Goal: Information Seeking & Learning: Learn about a topic

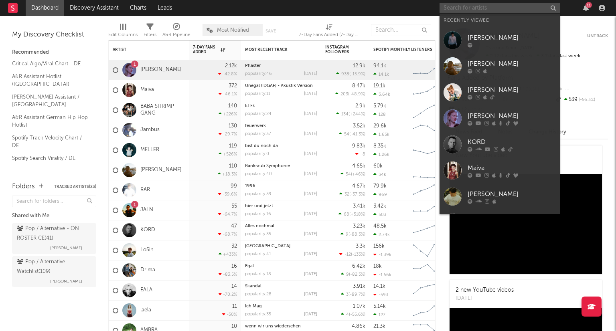
click at [477, 7] on input "text" at bounding box center [499, 8] width 120 height 10
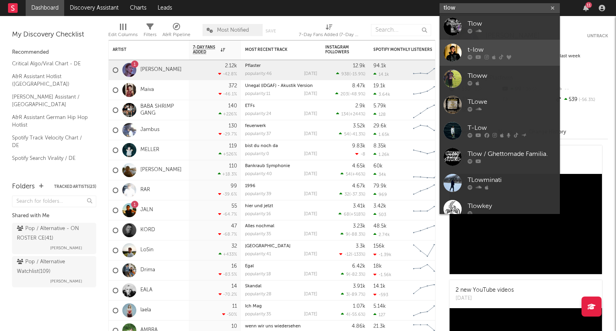
type input "tlow"
click at [510, 46] on div "t-low" at bounding box center [511, 50] width 88 height 10
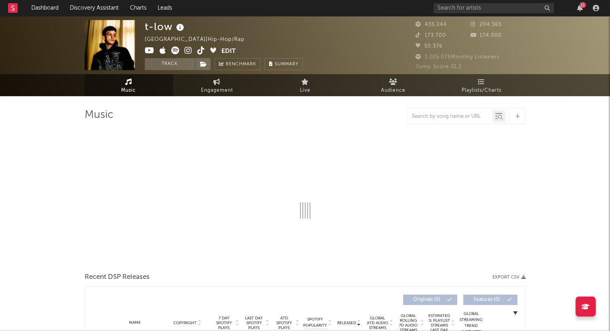
select select "6m"
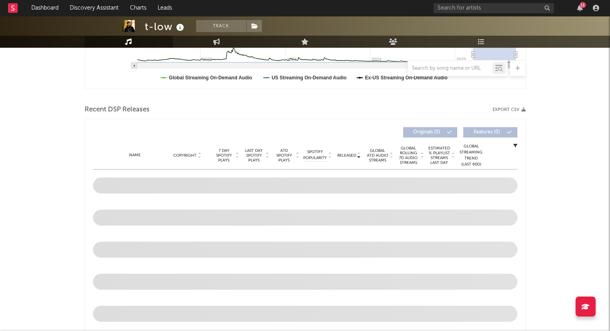
scroll to position [281, 0]
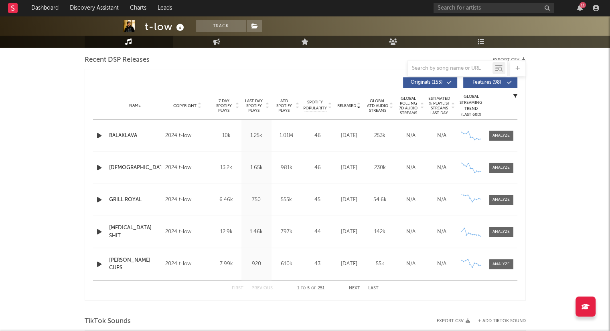
click at [353, 290] on button "Next" at bounding box center [354, 288] width 11 height 4
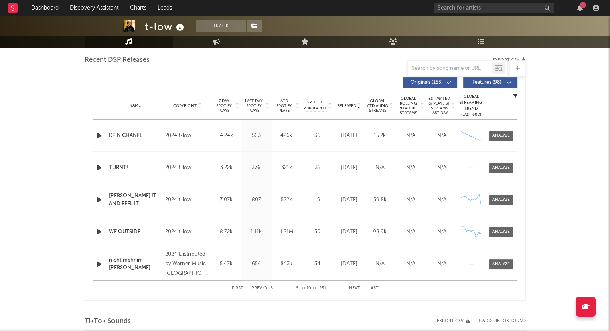
click at [351, 289] on button "Next" at bounding box center [354, 288] width 11 height 4
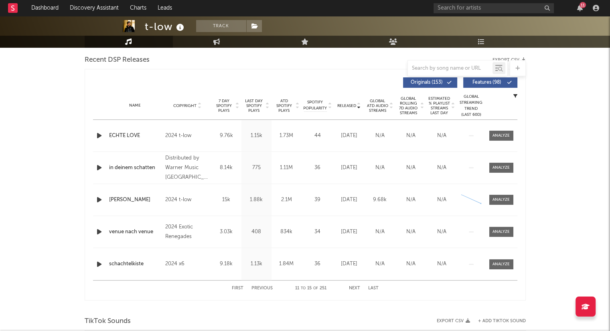
click at [351, 289] on button "Next" at bounding box center [354, 288] width 11 height 4
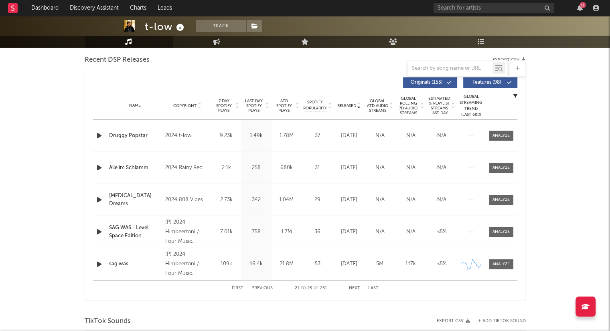
click at [351, 289] on button "Next" at bounding box center [354, 288] width 11 height 4
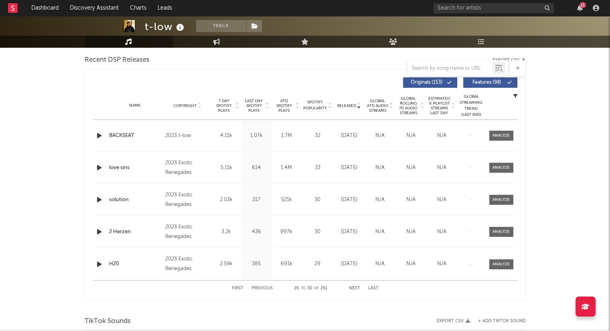
click at [351, 289] on button "Next" at bounding box center [354, 288] width 11 height 4
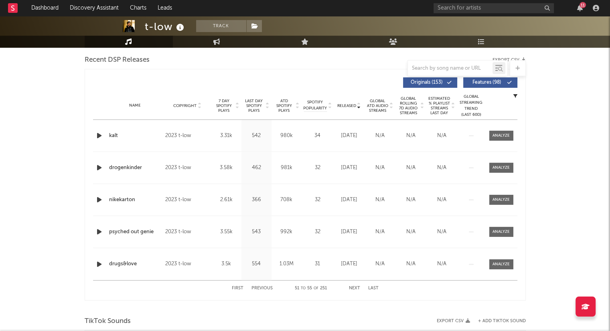
click at [351, 289] on button "Next" at bounding box center [354, 288] width 11 height 4
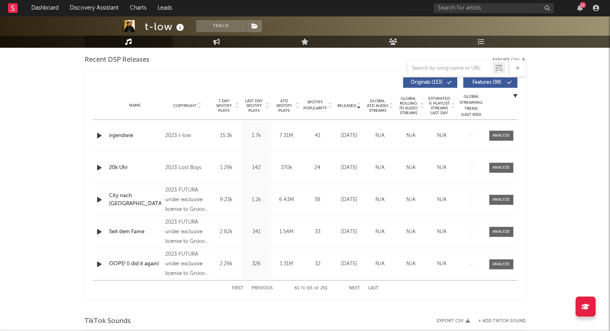
click at [351, 289] on button "Next" at bounding box center [354, 288] width 11 height 4
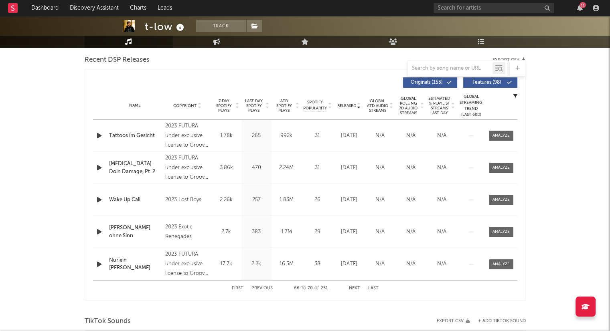
click at [351, 289] on button "Next" at bounding box center [354, 288] width 11 height 4
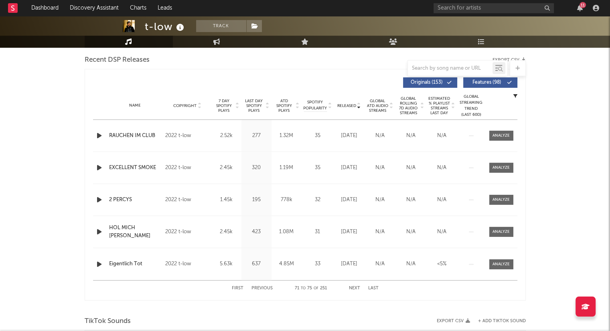
click at [351, 289] on button "Next" at bounding box center [354, 288] width 11 height 4
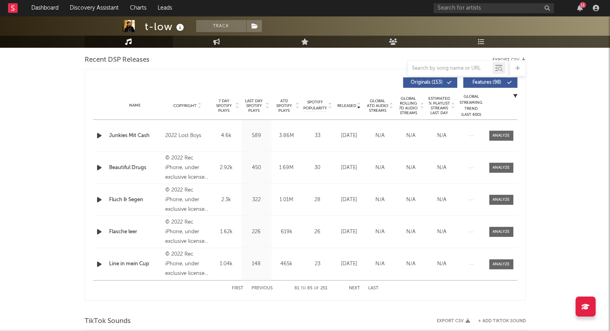
click at [350, 288] on button "Next" at bounding box center [354, 288] width 11 height 4
click at [351, 289] on button "Next" at bounding box center [354, 288] width 11 height 4
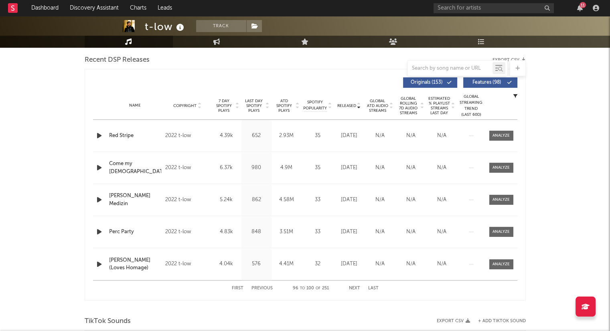
click at [351, 289] on button "Next" at bounding box center [354, 288] width 11 height 4
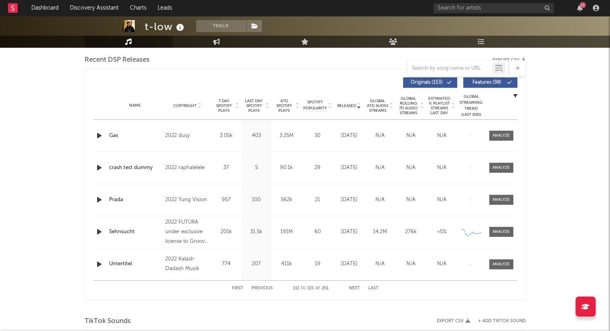
click at [237, 288] on button "First" at bounding box center [238, 288] width 12 height 4
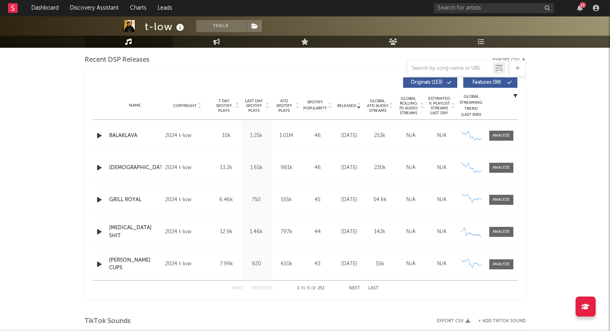
click at [351, 287] on button "Next" at bounding box center [354, 288] width 11 height 4
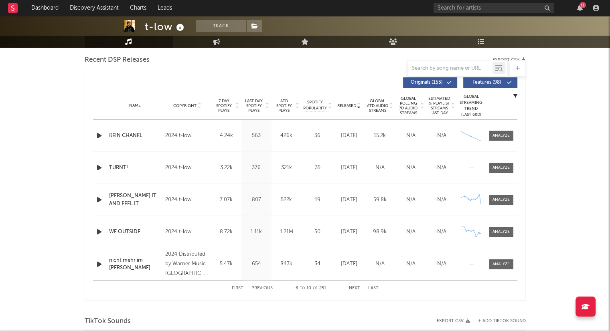
click at [351, 287] on button "Next" at bounding box center [354, 288] width 11 height 4
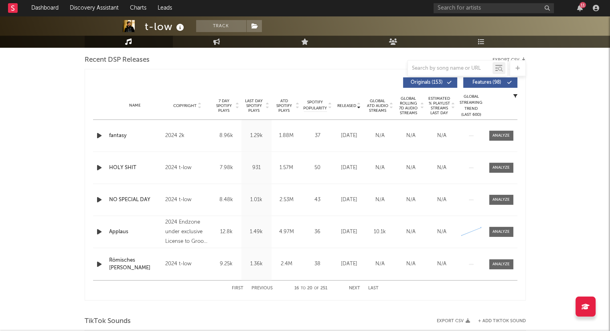
click at [351, 287] on button "Next" at bounding box center [354, 288] width 11 height 4
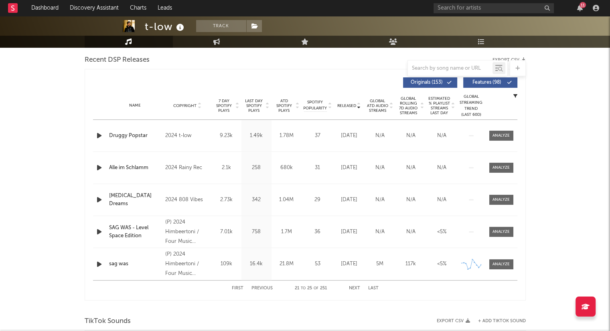
click at [351, 287] on button "Next" at bounding box center [354, 288] width 11 height 4
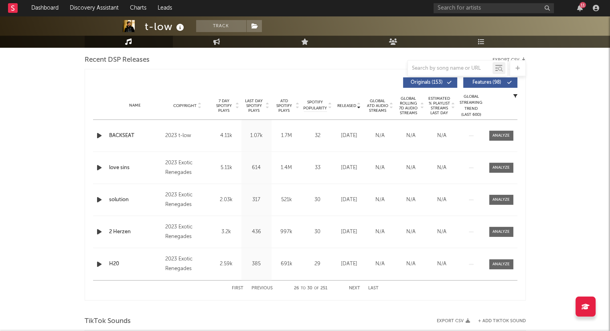
click at [351, 287] on button "Next" at bounding box center [354, 288] width 11 height 4
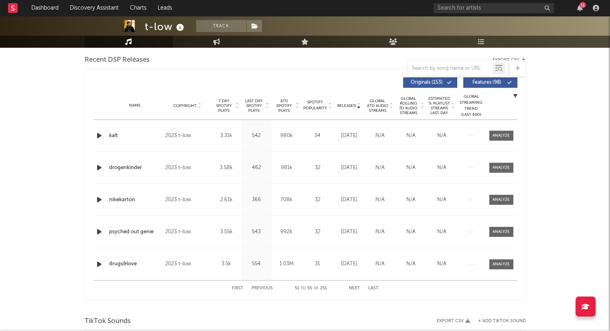
click at [351, 287] on button "Next" at bounding box center [354, 288] width 11 height 4
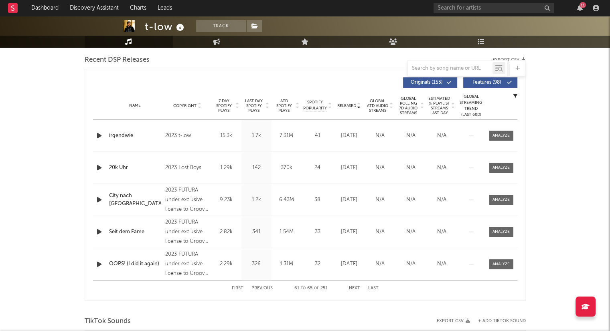
click at [351, 287] on button "Next" at bounding box center [354, 288] width 11 height 4
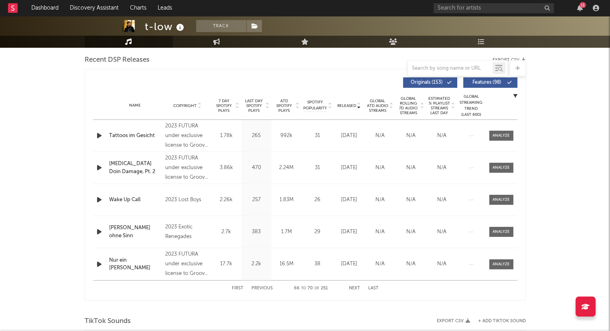
click at [351, 287] on button "Next" at bounding box center [354, 288] width 11 height 4
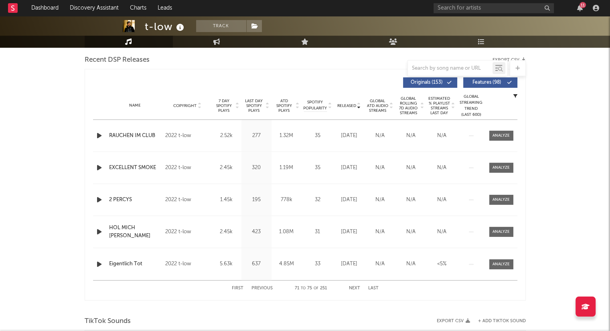
click at [351, 287] on button "Next" at bounding box center [354, 288] width 11 height 4
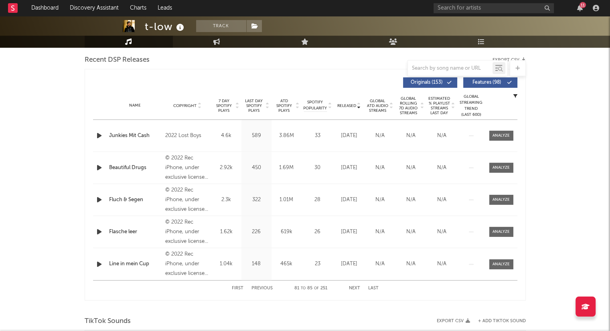
click at [350, 287] on button "Next" at bounding box center [354, 288] width 11 height 4
click at [350, 286] on button "Next" at bounding box center [354, 288] width 11 height 4
click at [349, 286] on button "Next" at bounding box center [354, 288] width 11 height 4
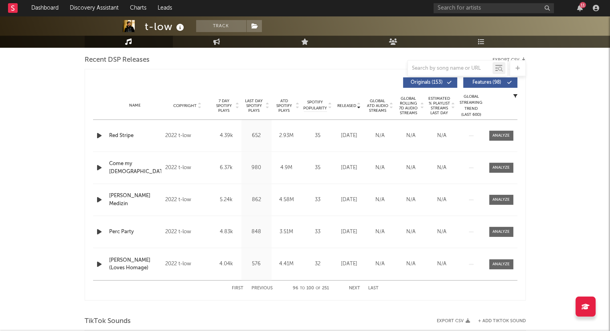
click at [350, 288] on button "Next" at bounding box center [354, 288] width 11 height 4
click at [347, 291] on div "First Previous 106 to 110 of 251 Next Last" at bounding box center [305, 289] width 147 height 16
click at [354, 289] on button "Next" at bounding box center [354, 288] width 11 height 4
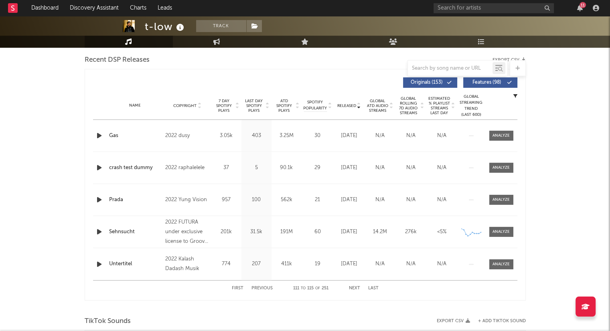
click at [354, 290] on button "Next" at bounding box center [354, 288] width 11 height 4
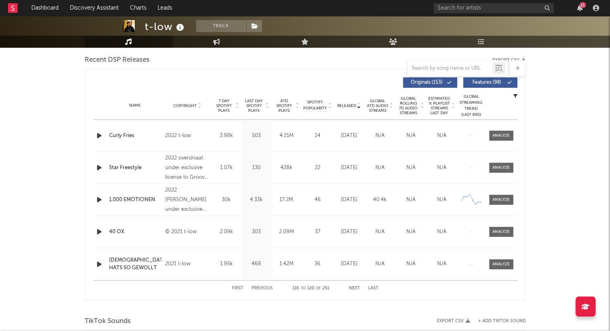
click at [354, 290] on button "Next" at bounding box center [354, 288] width 11 height 4
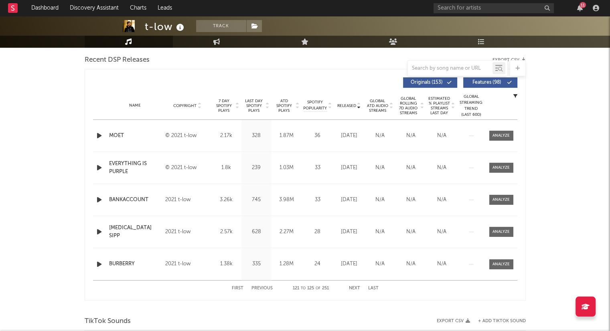
click at [354, 290] on button "Next" at bounding box center [354, 288] width 11 height 4
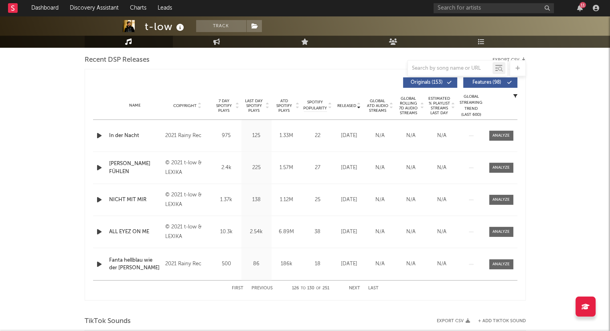
click at [354, 290] on button "Next" at bounding box center [354, 288] width 11 height 4
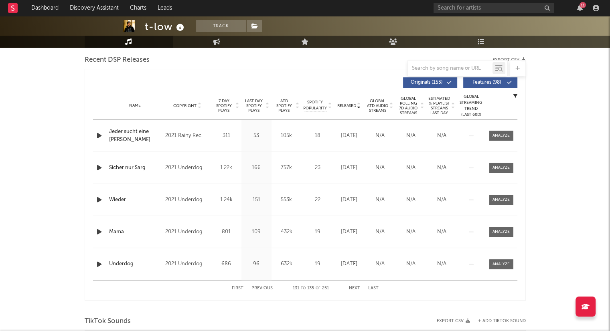
click at [354, 290] on button "Next" at bounding box center [354, 288] width 11 height 4
click at [356, 289] on button "Next" at bounding box center [354, 288] width 11 height 4
click at [353, 291] on div "First Previous 146 to 150 of 251 Next Last" at bounding box center [305, 289] width 147 height 16
click at [354, 287] on button "Next" at bounding box center [354, 288] width 11 height 4
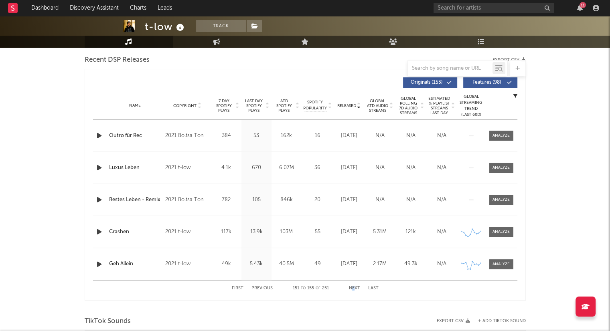
click at [356, 289] on button "Next" at bounding box center [354, 288] width 11 height 4
click at [354, 287] on button "Next" at bounding box center [354, 288] width 11 height 4
click at [354, 289] on button "Next" at bounding box center [354, 288] width 11 height 4
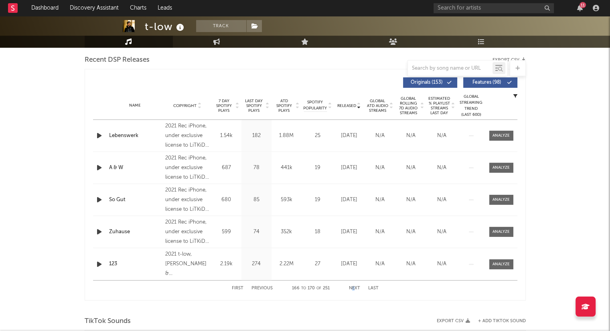
click at [354, 289] on button "Next" at bounding box center [354, 288] width 11 height 4
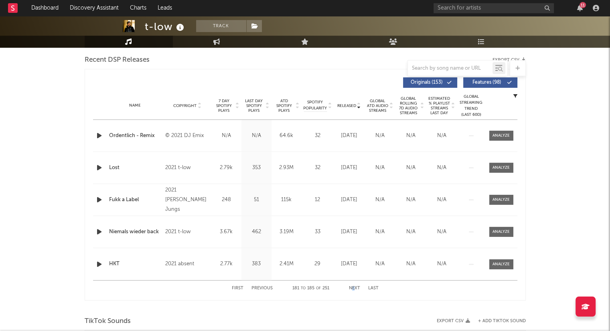
click at [354, 289] on button "Next" at bounding box center [354, 288] width 11 height 4
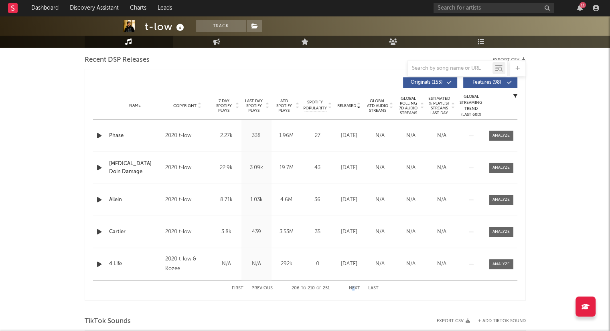
click at [354, 289] on button "Next" at bounding box center [354, 288] width 11 height 4
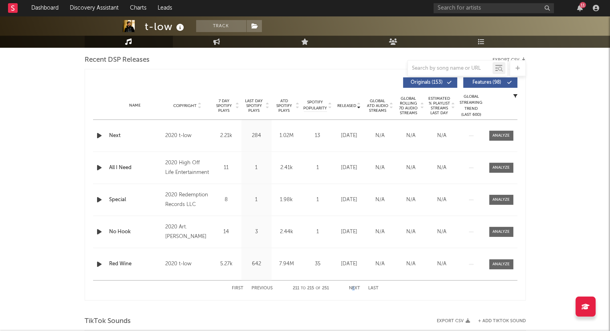
click at [354, 289] on button "Next" at bounding box center [354, 288] width 11 height 4
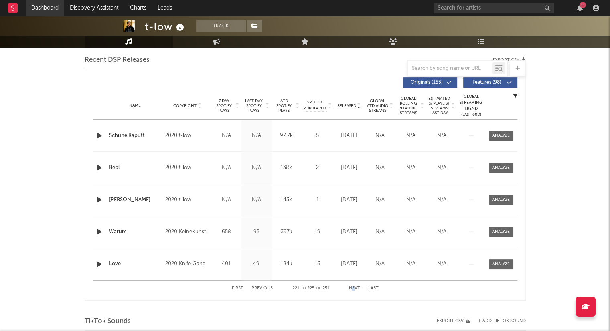
click at [57, 13] on link "Dashboard" at bounding box center [45, 8] width 38 height 16
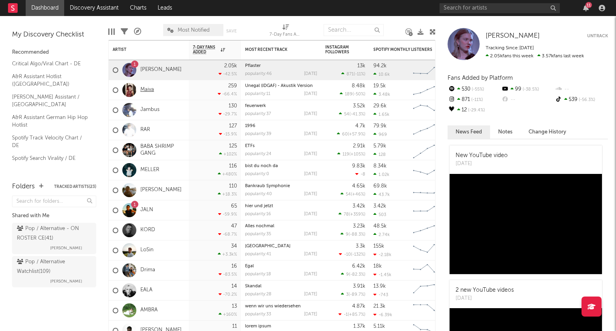
click at [150, 93] on link "Maiva" at bounding box center [147, 90] width 14 height 7
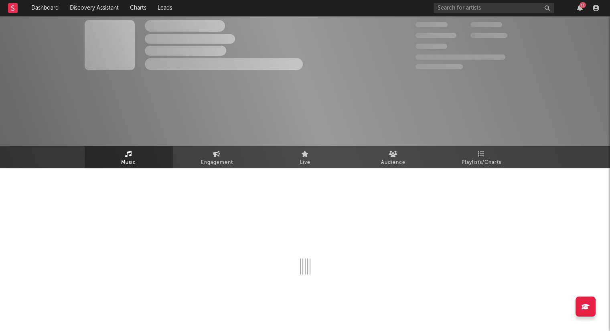
select select "6m"
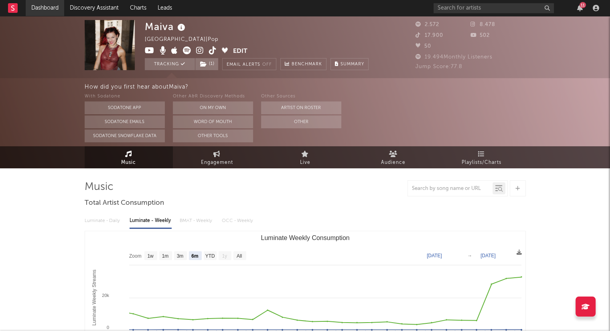
click at [51, 5] on link "Dashboard" at bounding box center [45, 8] width 38 height 16
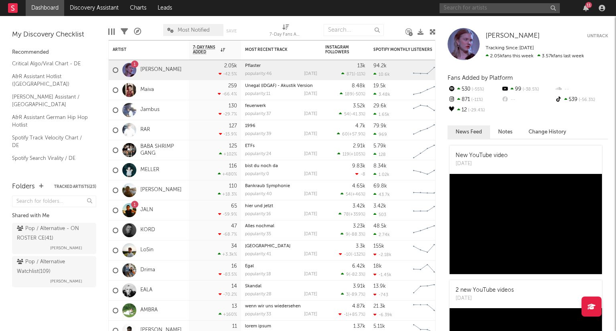
click at [481, 11] on input "text" at bounding box center [499, 8] width 120 height 10
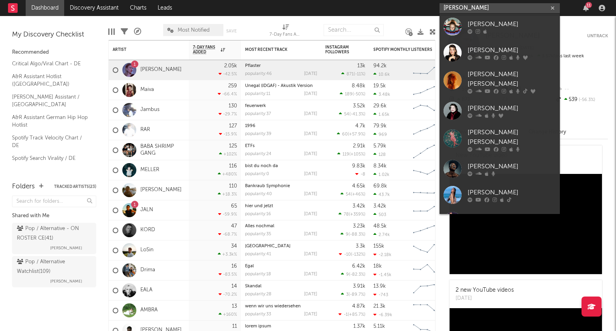
type input "[PERSON_NAME]"
click at [496, 27] on div "[PERSON_NAME]" at bounding box center [511, 24] width 88 height 10
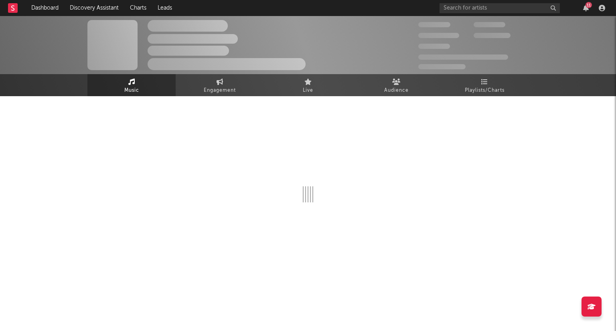
select select "1w"
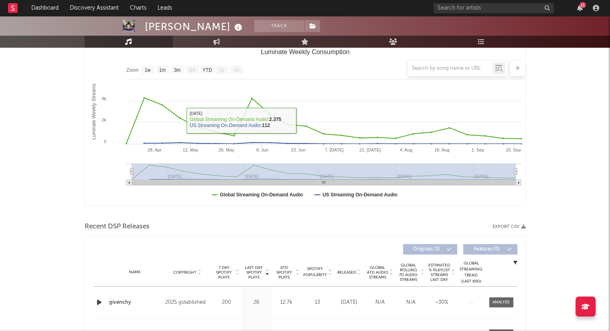
scroll to position [241, 0]
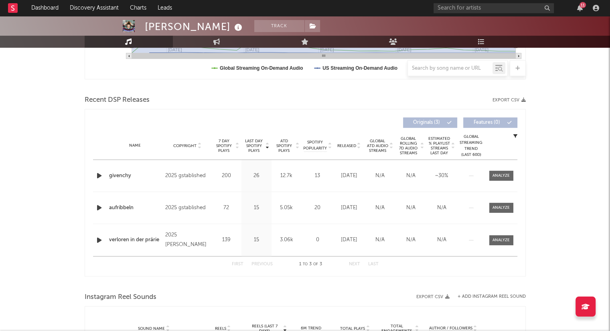
click at [360, 148] on icon at bounding box center [359, 147] width 4 height 3
drag, startPoint x: 204, startPoint y: 207, endPoint x: 179, endPoint y: 210, distance: 25.5
click at [179, 210] on div "2025 gstablished" at bounding box center [187, 208] width 44 height 10
copy div "gstablished"
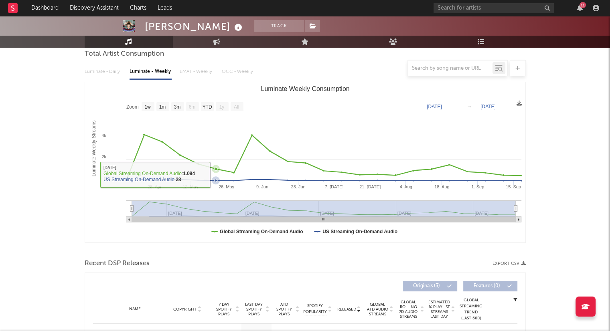
scroll to position [0, 0]
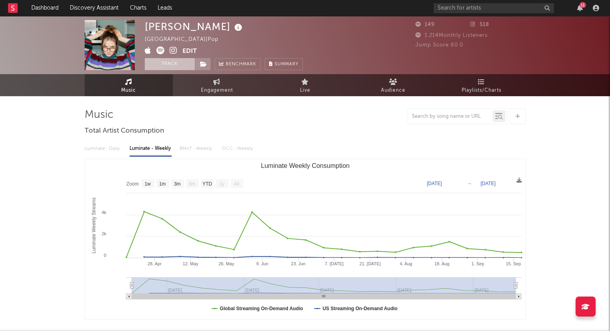
click at [162, 64] on button "Track" at bounding box center [170, 64] width 50 height 12
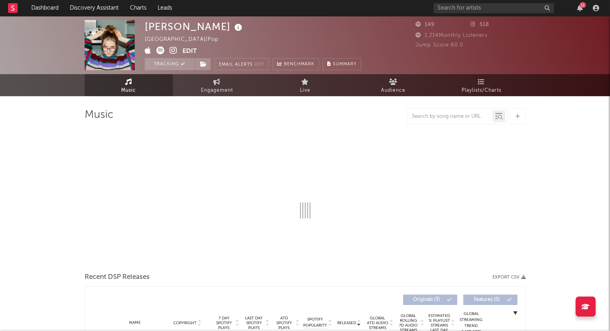
select select "1w"
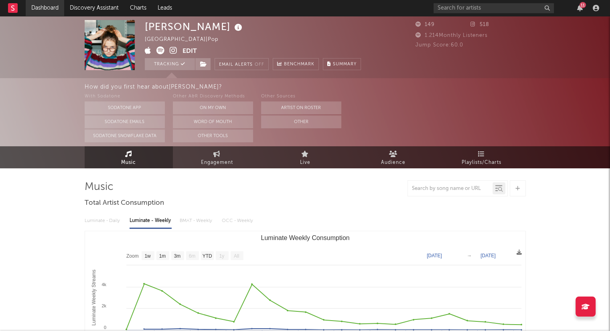
click at [51, 8] on link "Dashboard" at bounding box center [45, 8] width 38 height 16
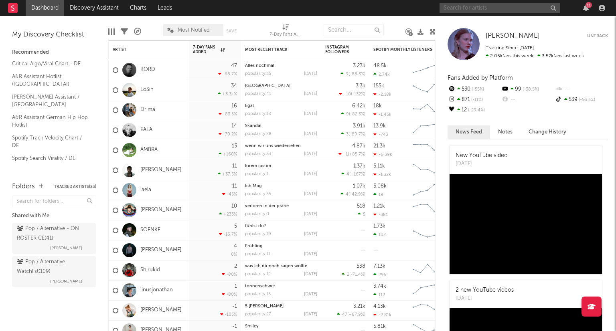
click at [467, 10] on input "text" at bounding box center [499, 8] width 120 height 10
click at [557, 18] on div "[PERSON_NAME] Untrack Tracking Since: [DATE] 2.05k fans this week 3.57k fans la…" at bounding box center [525, 173] width 180 height 315
click at [513, 10] on input "[PERSON_NAME]" at bounding box center [499, 8] width 120 height 10
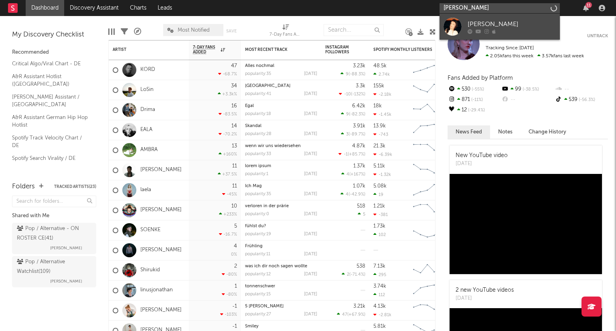
type input "[PERSON_NAME]"
click at [514, 22] on div "[PERSON_NAME]" at bounding box center [511, 24] width 88 height 10
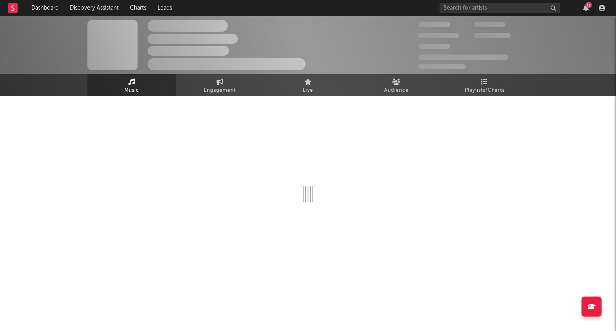
select select "1w"
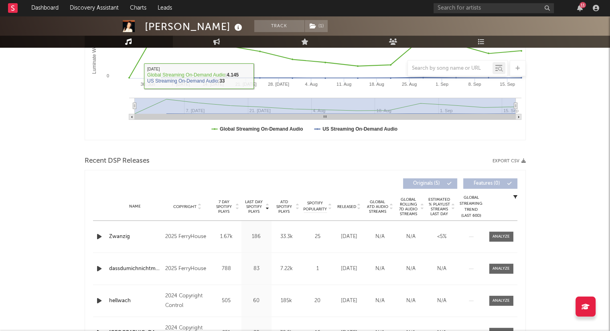
scroll to position [321, 0]
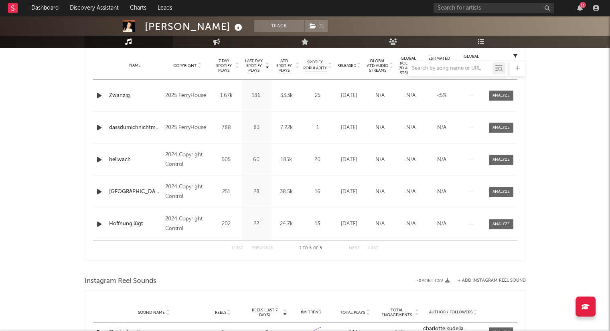
click at [357, 68] on div at bounding box center [305, 68] width 441 height 16
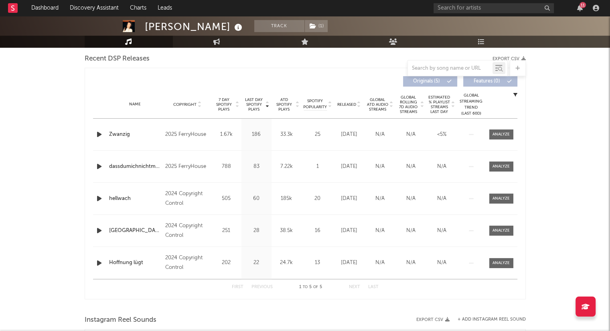
scroll to position [241, 0]
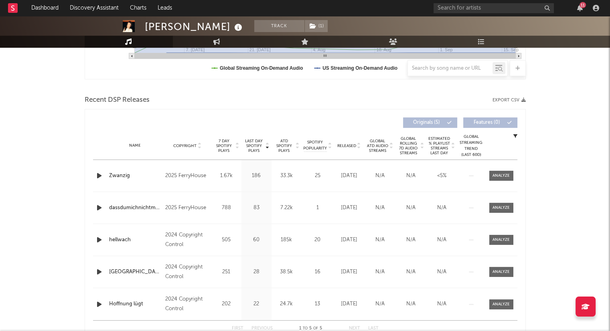
click at [361, 148] on icon at bounding box center [359, 147] width 4 height 3
